Goal: Transaction & Acquisition: Book appointment/travel/reservation

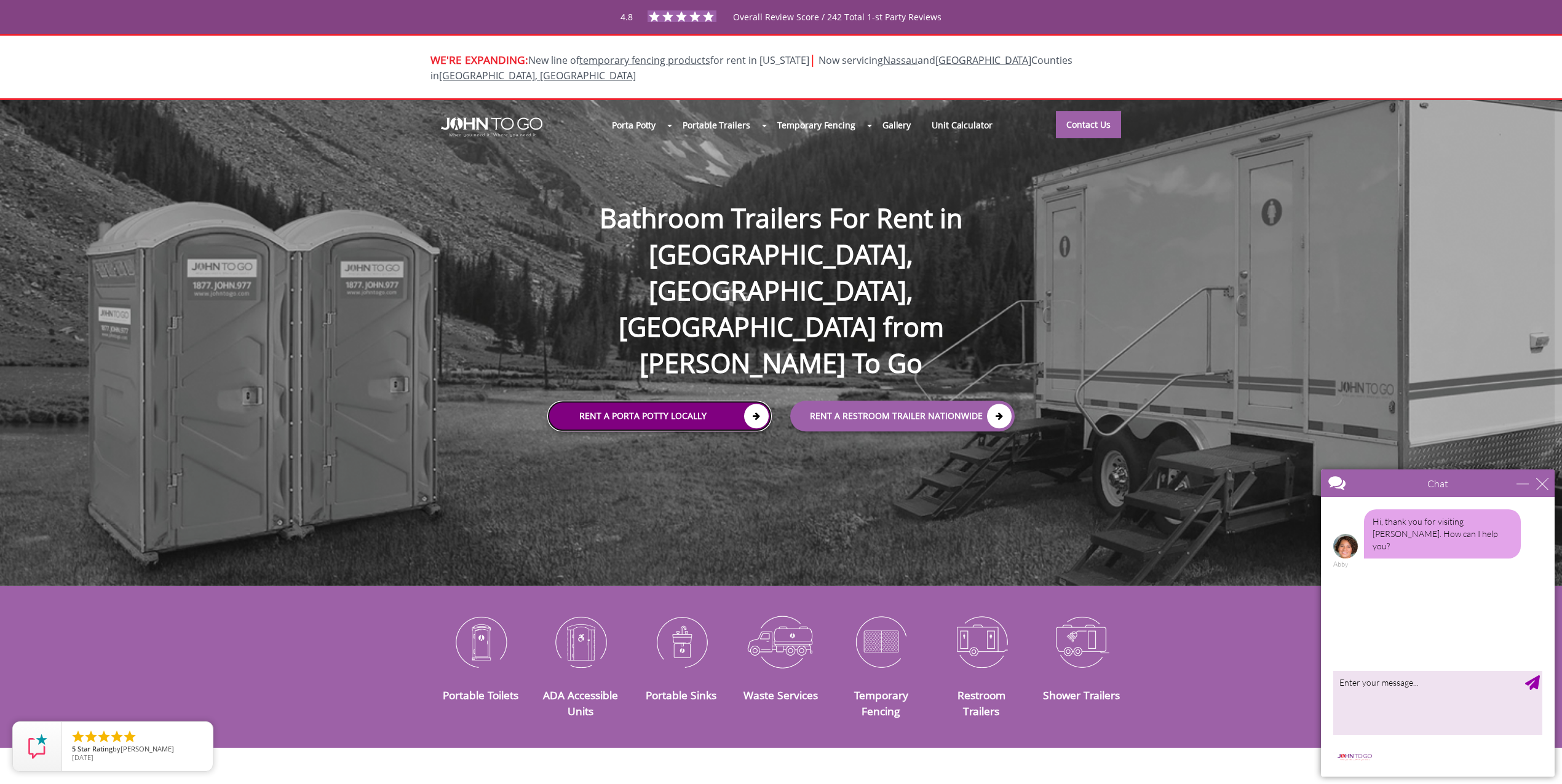
click at [683, 401] on link "Rent a Porta Potty Locally" at bounding box center [659, 415] width 224 height 30
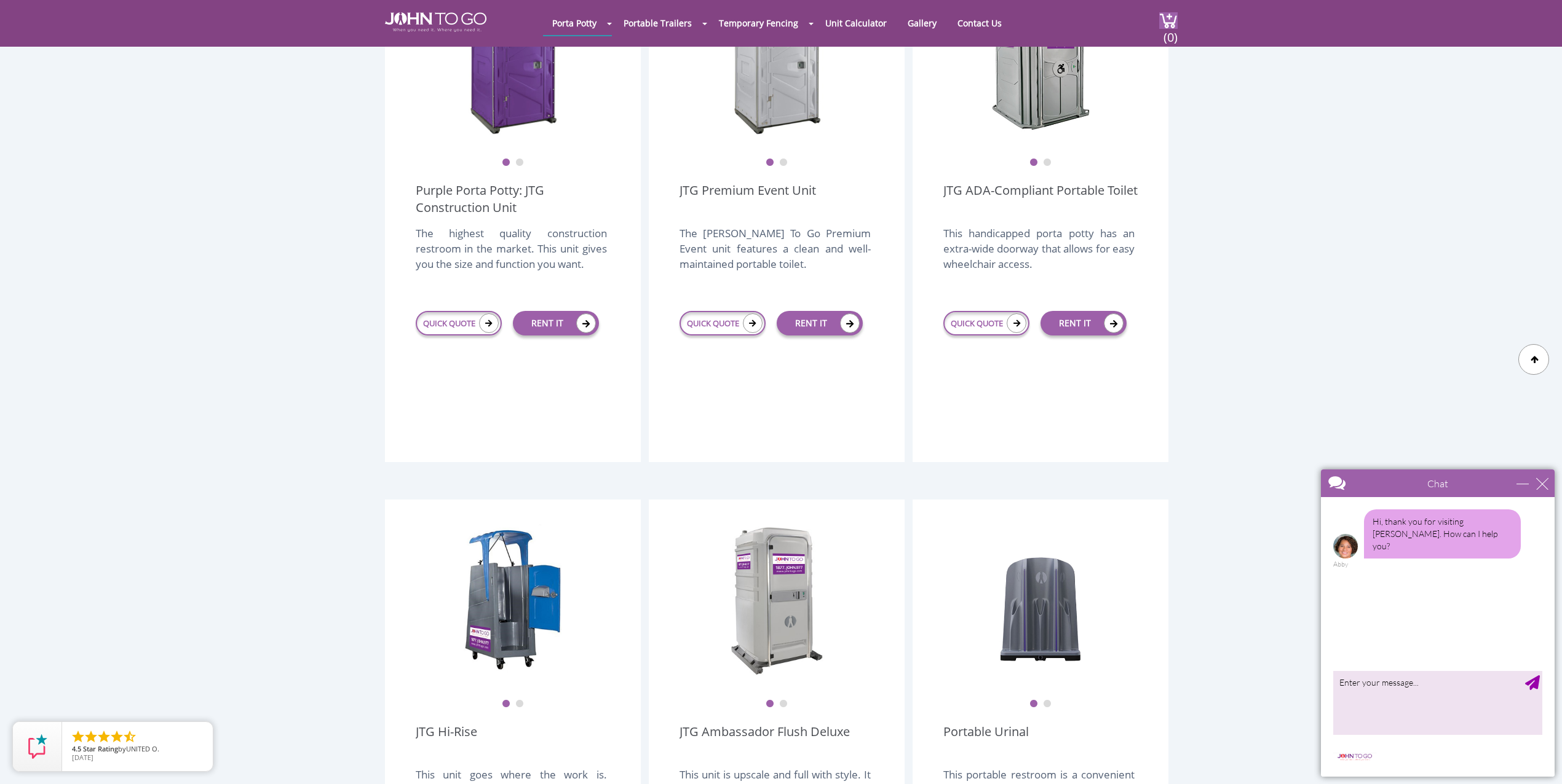
scroll to position [354, 0]
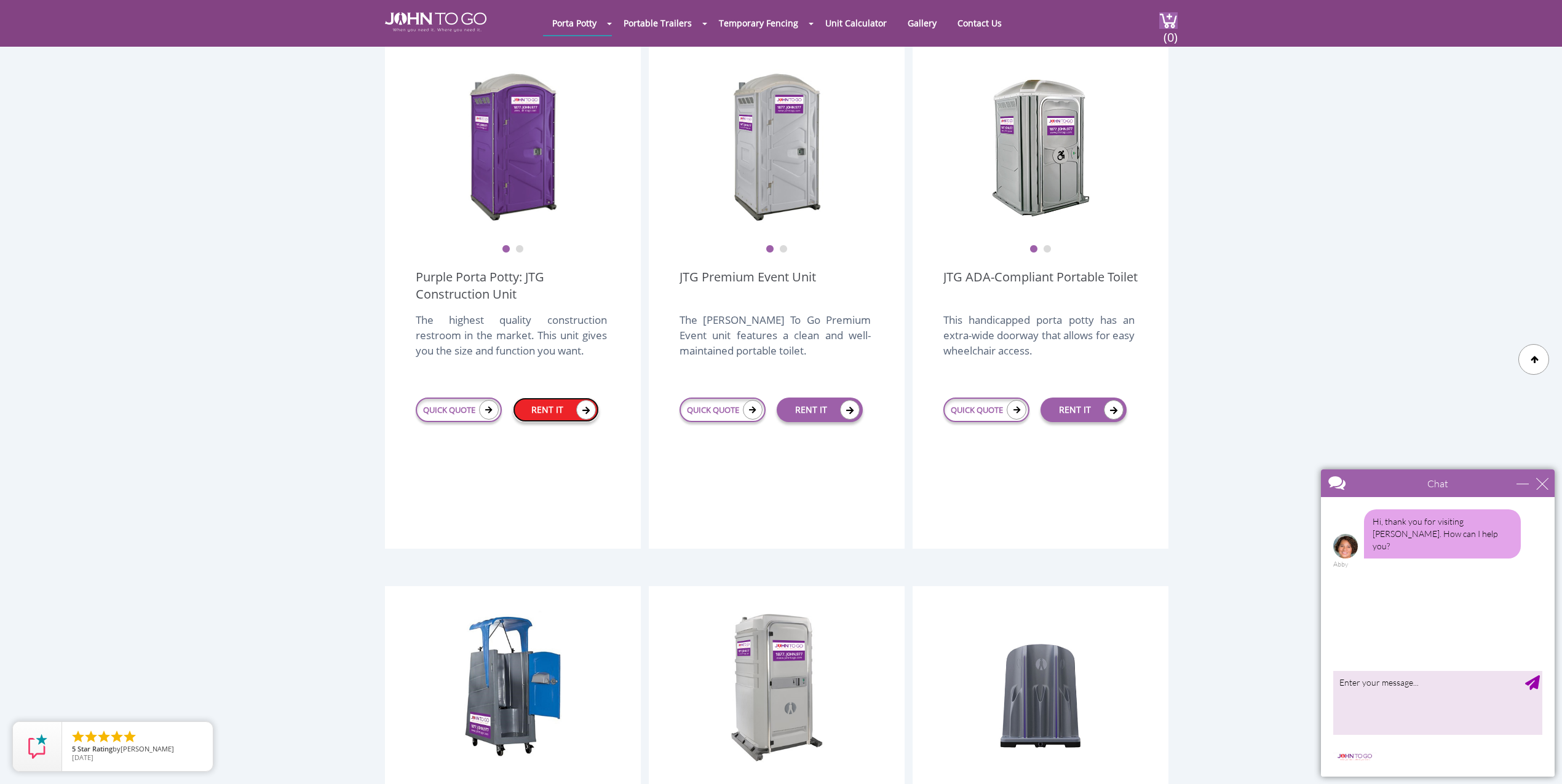
click at [569, 398] on link "RENT IT" at bounding box center [556, 409] width 86 height 24
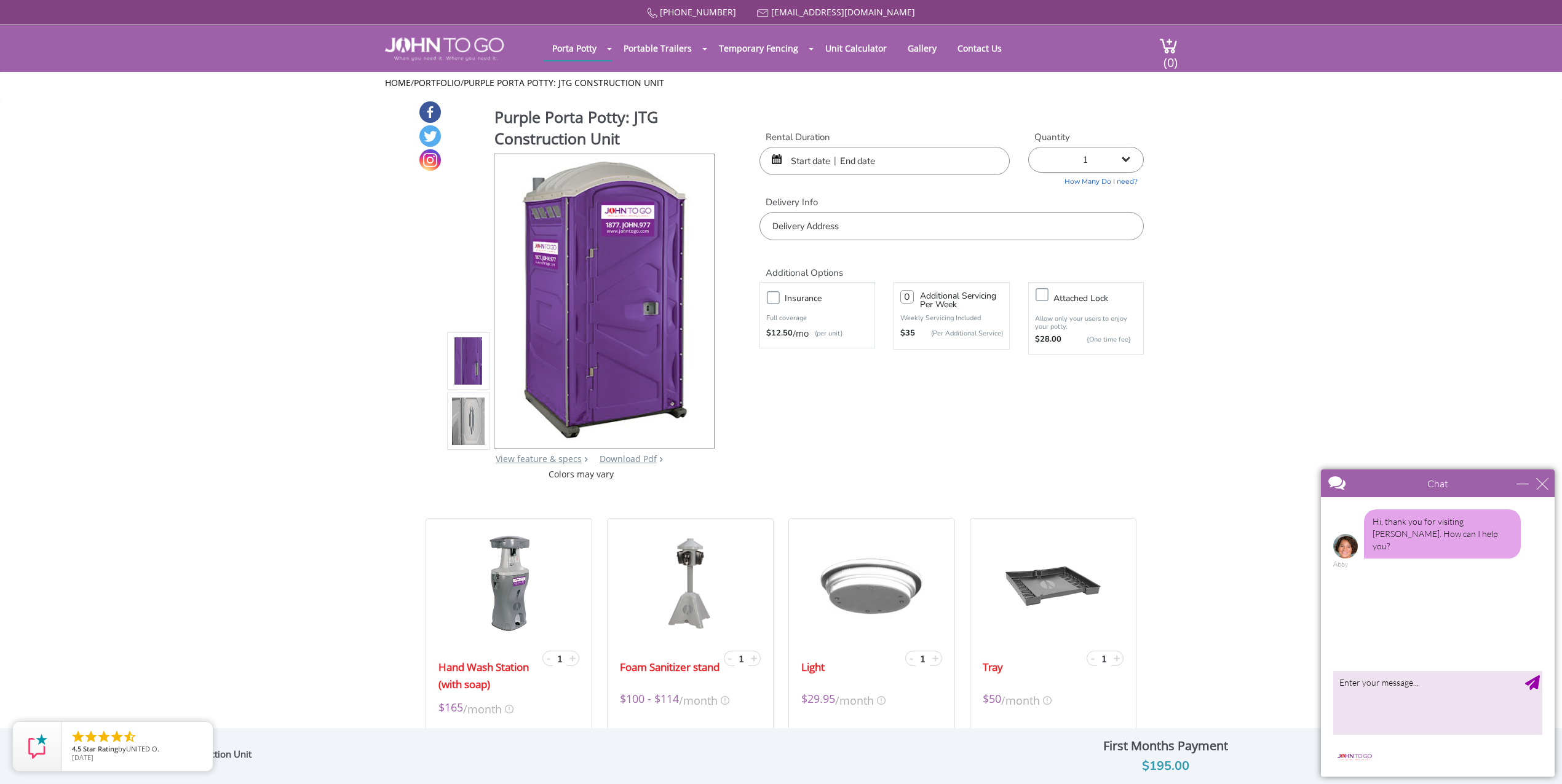
click at [864, 165] on input "text" at bounding box center [884, 161] width 250 height 28
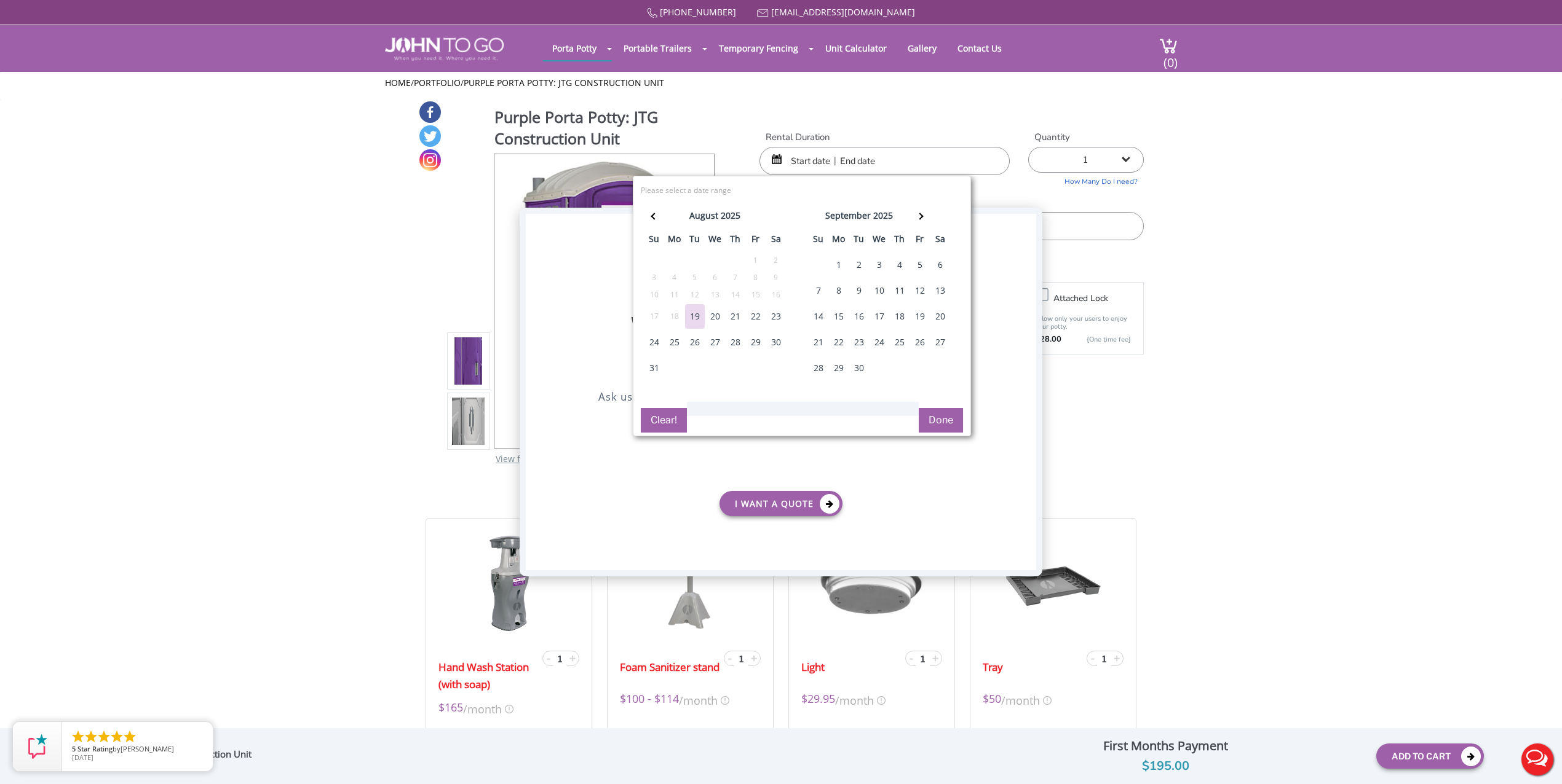
click at [1024, 220] on div "X" at bounding box center [1026, 224] width 19 height 21
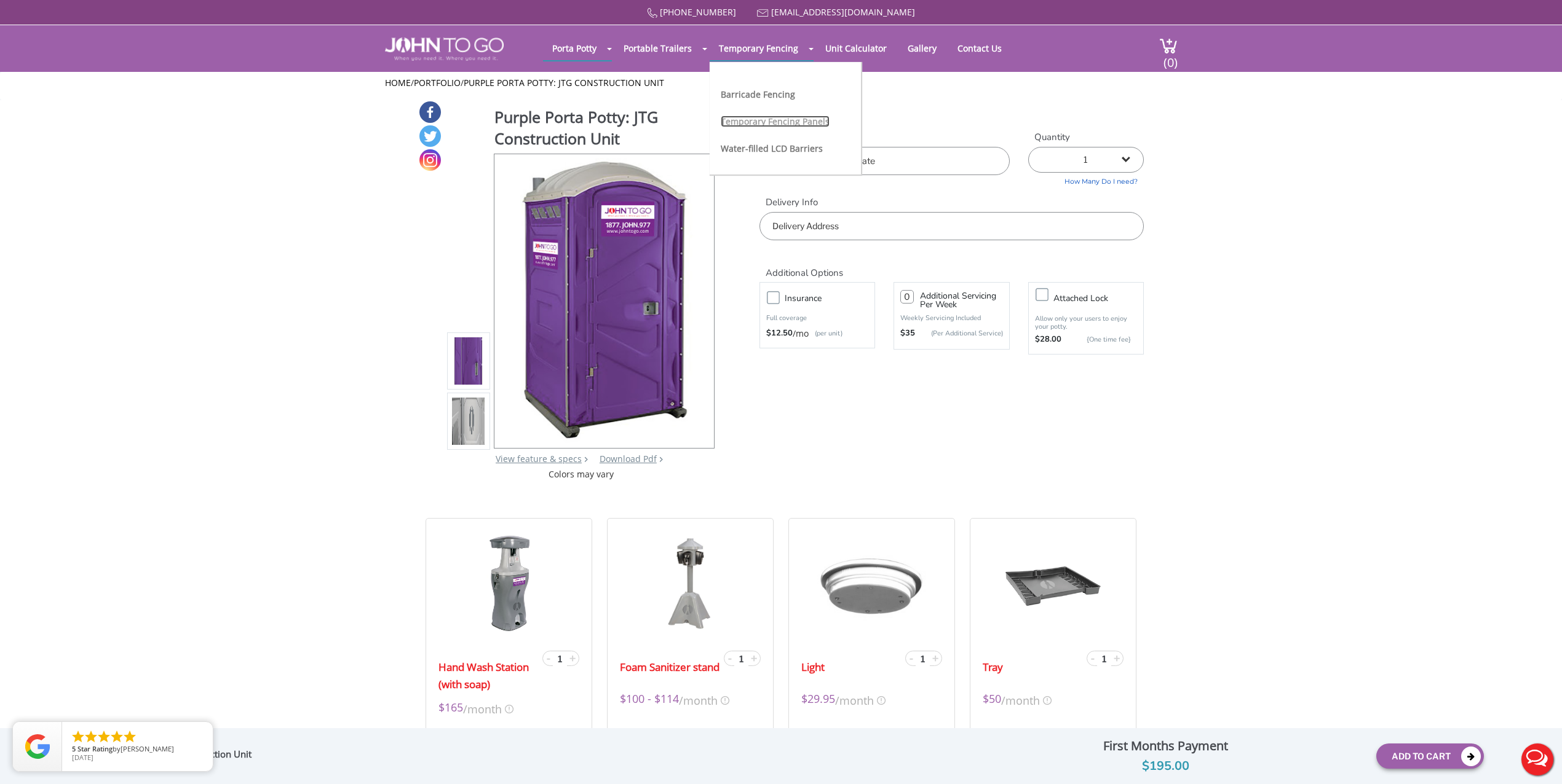
click at [768, 116] on link "Temporary Fencing Panels" at bounding box center [775, 122] width 109 height 12
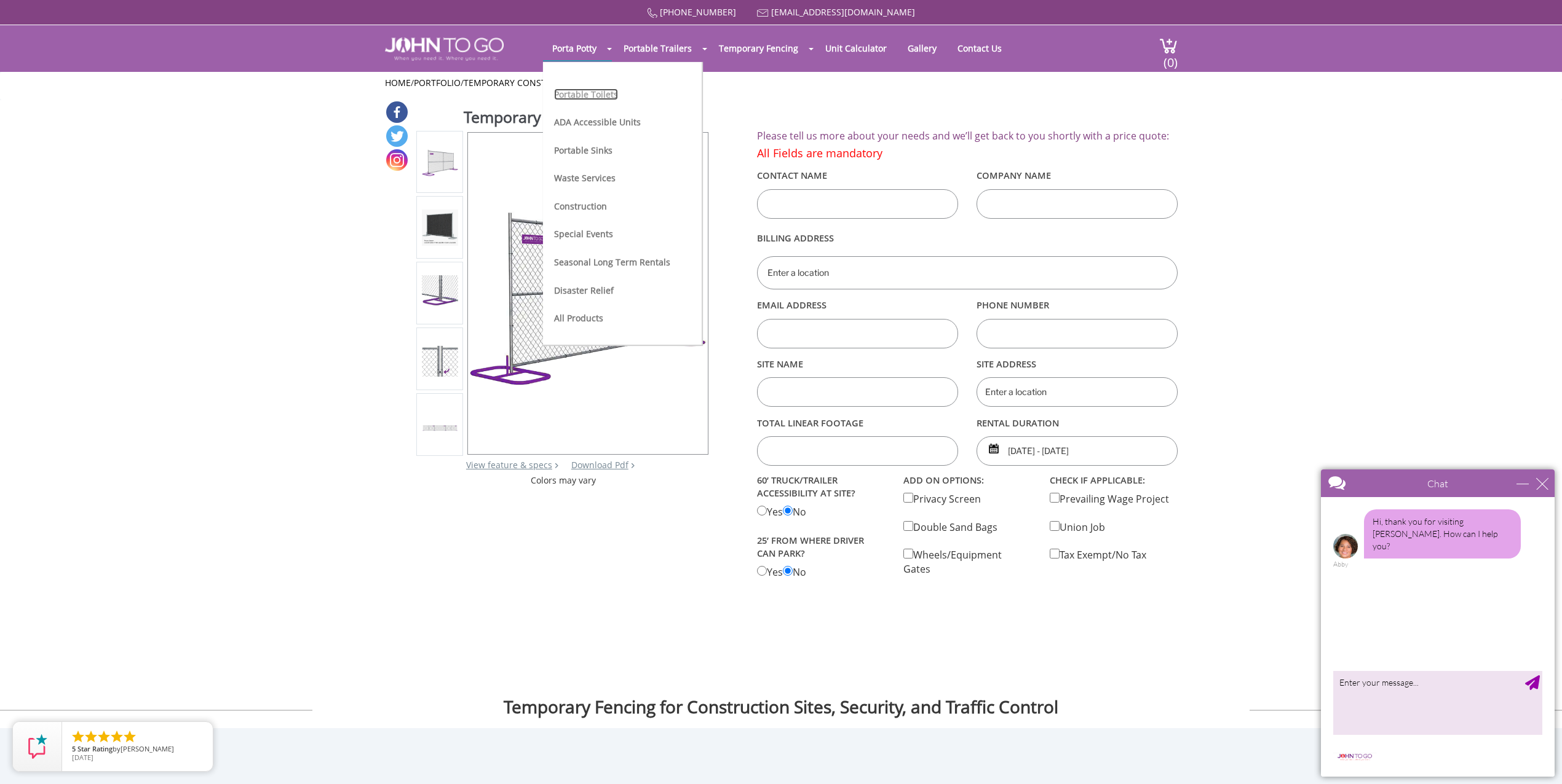
click at [586, 95] on link "Portable Toilets" at bounding box center [586, 94] width 64 height 12
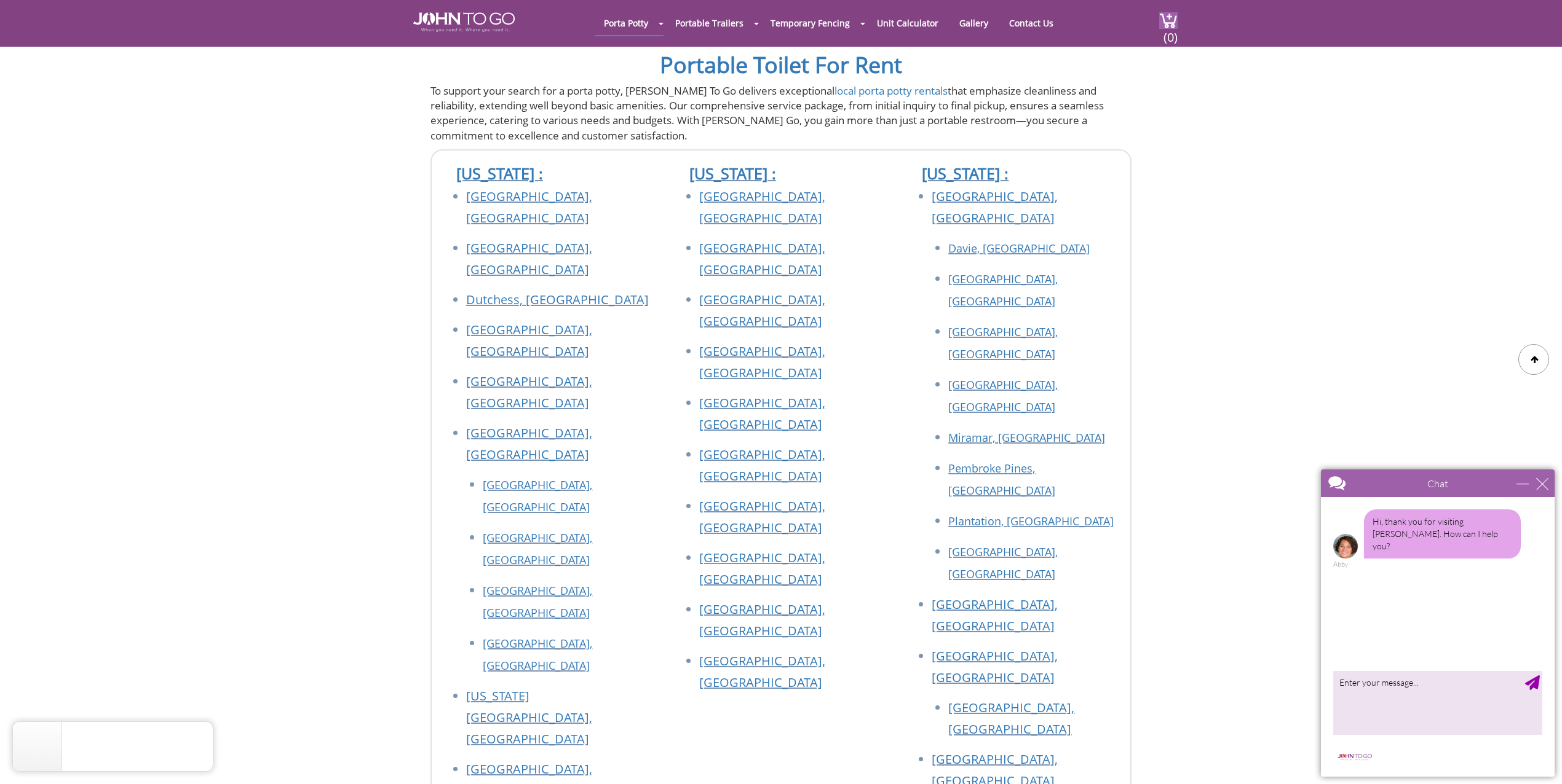
scroll to position [3479, 0]
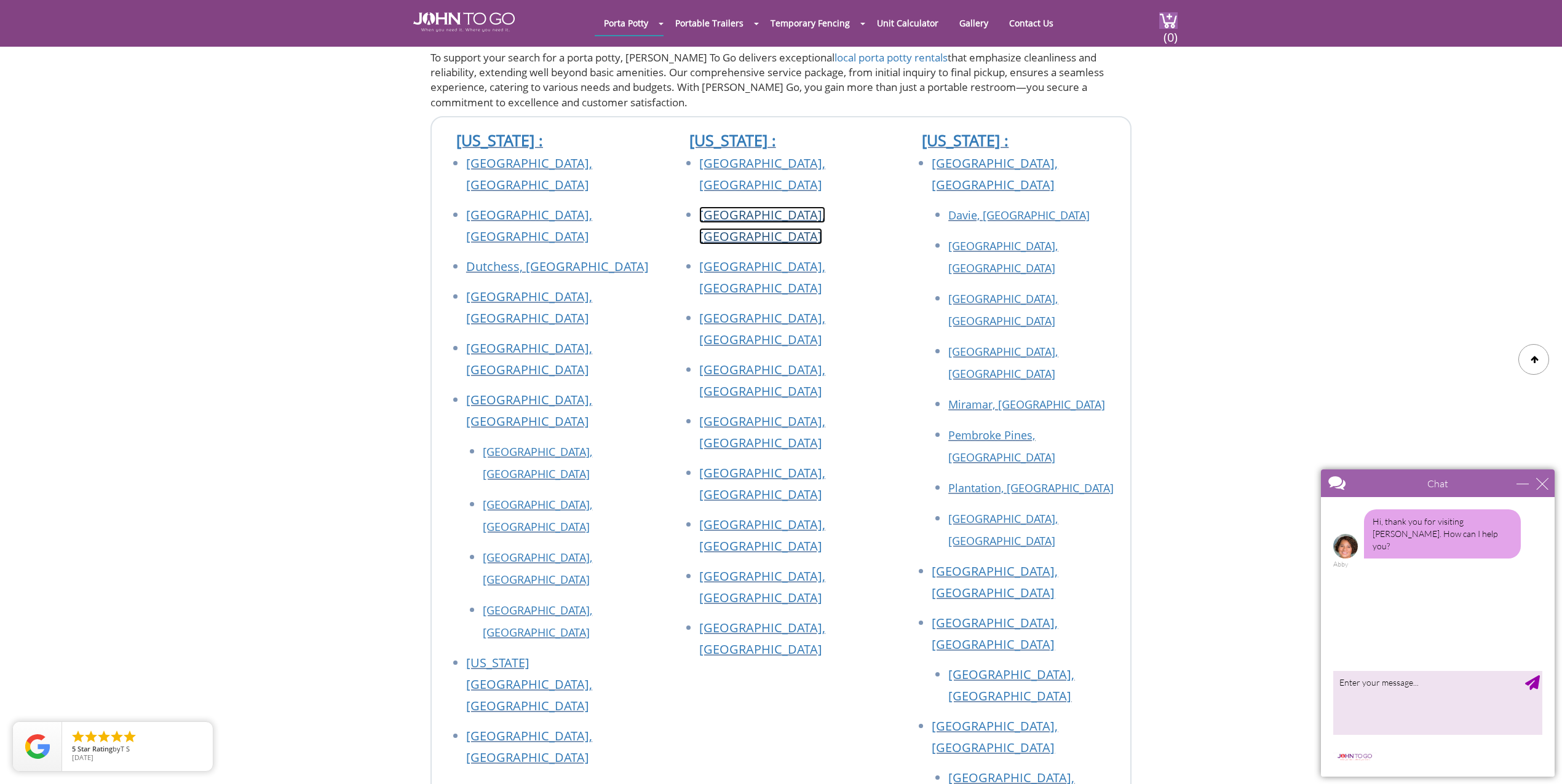
click at [771, 206] on link "[GEOGRAPHIC_DATA], [GEOGRAPHIC_DATA]" at bounding box center [762, 225] width 126 height 38
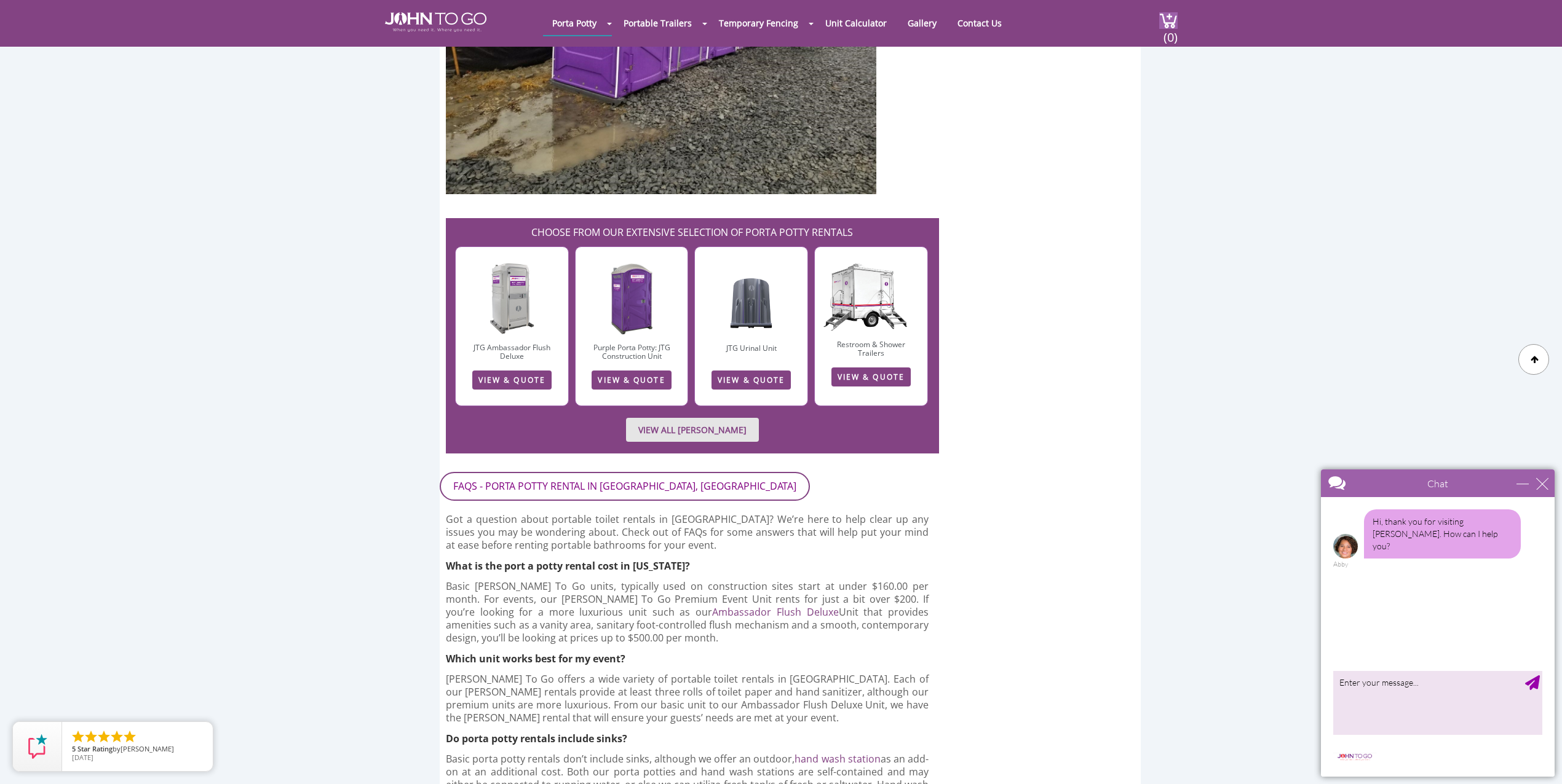
scroll to position [1943, 0]
